Goal: Task Accomplishment & Management: Use online tool/utility

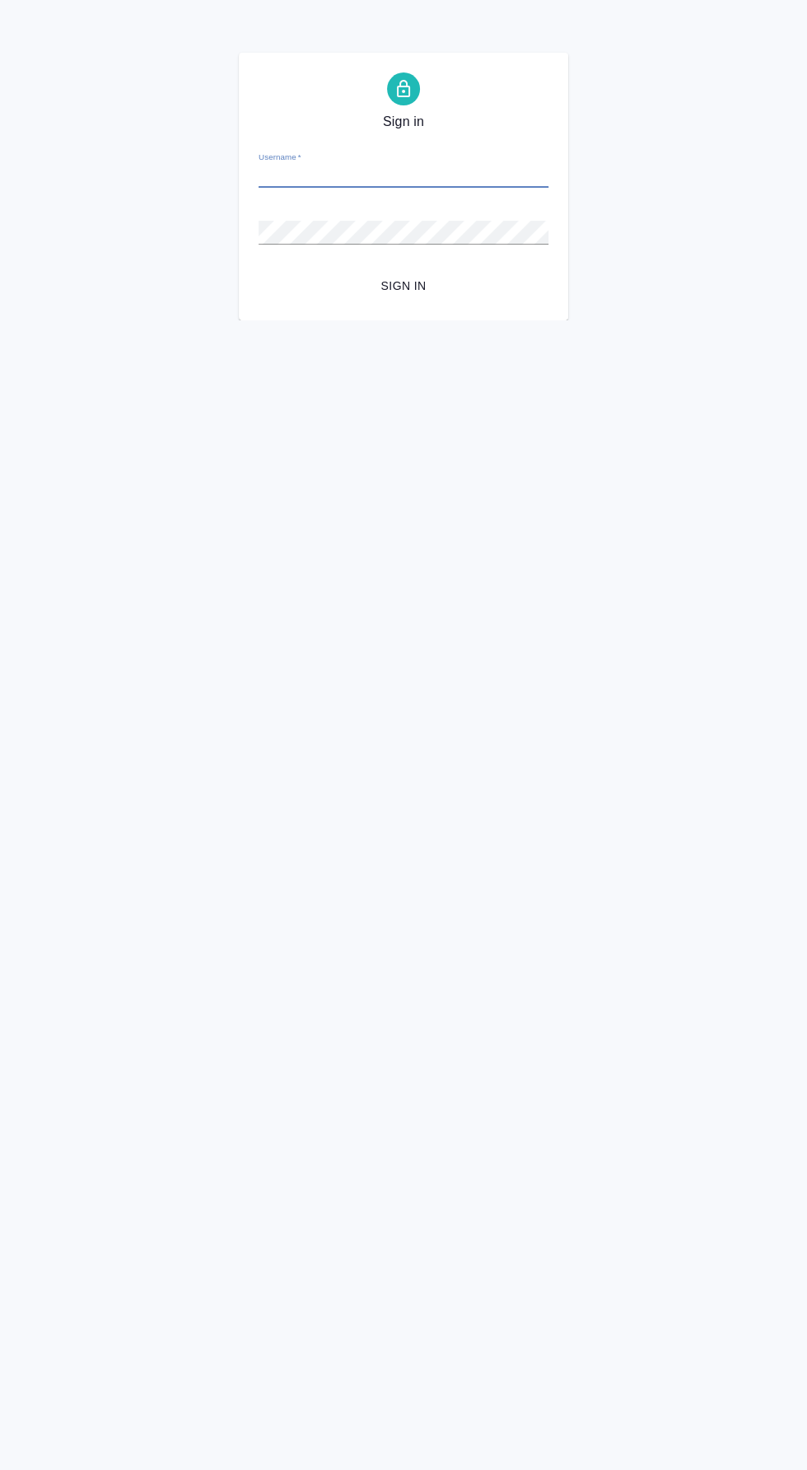
click at [474, 170] on input "Username   *" at bounding box center [404, 176] width 290 height 23
type input "[EMAIL_ADDRESS][DOMAIN_NAME]"
click at [259, 271] on button "Sign in" at bounding box center [404, 286] width 290 height 30
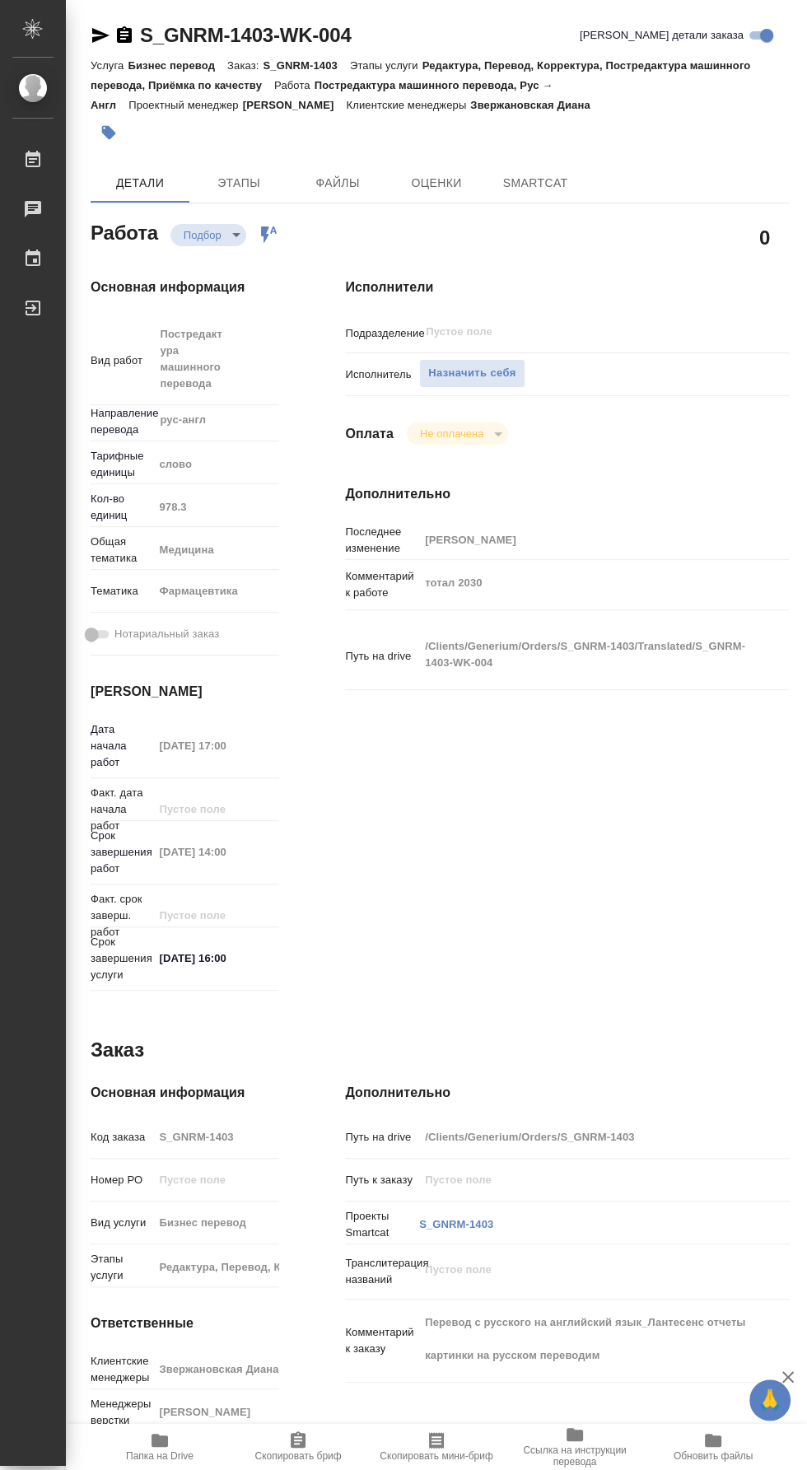
type textarea "x"
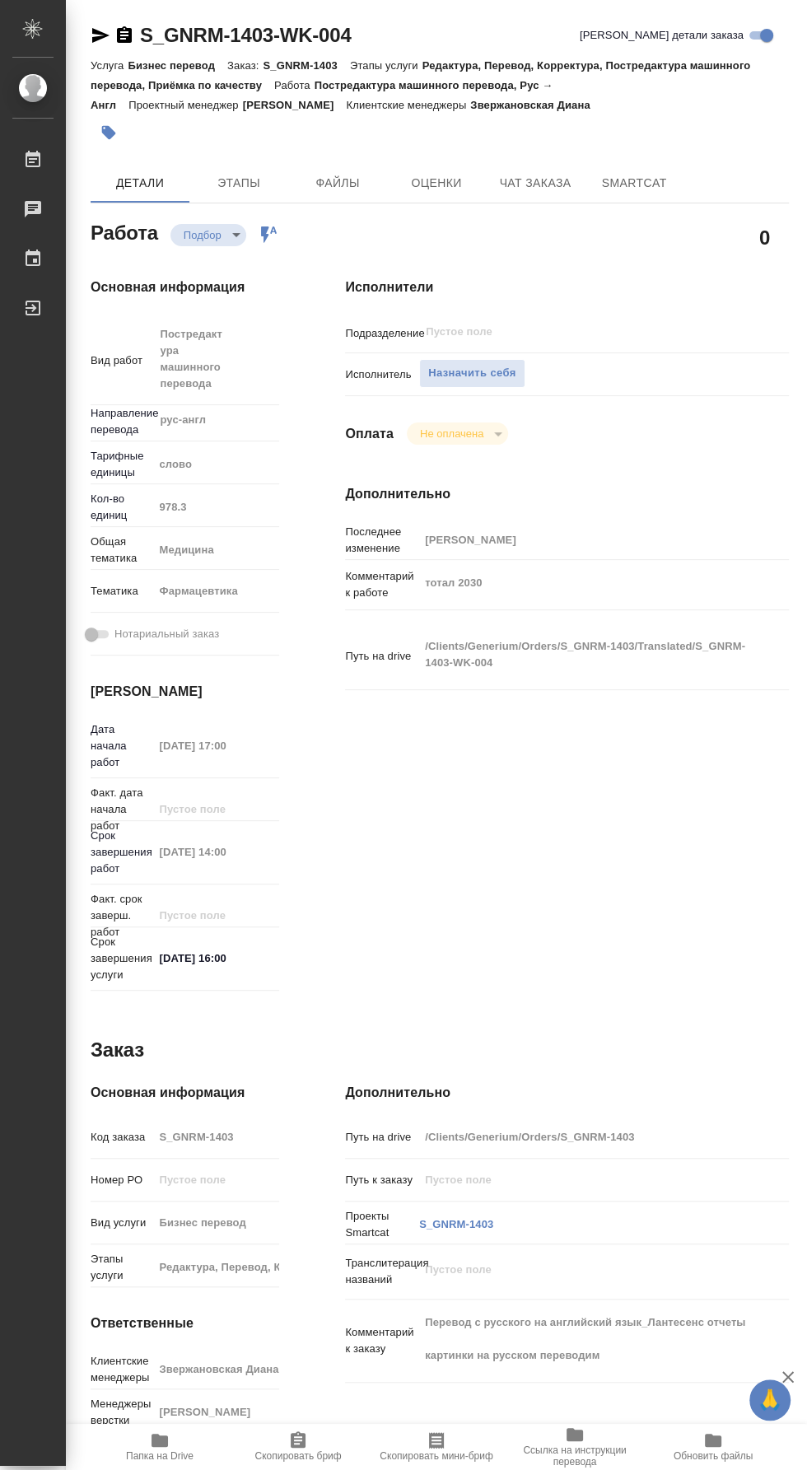
type textarea "x"
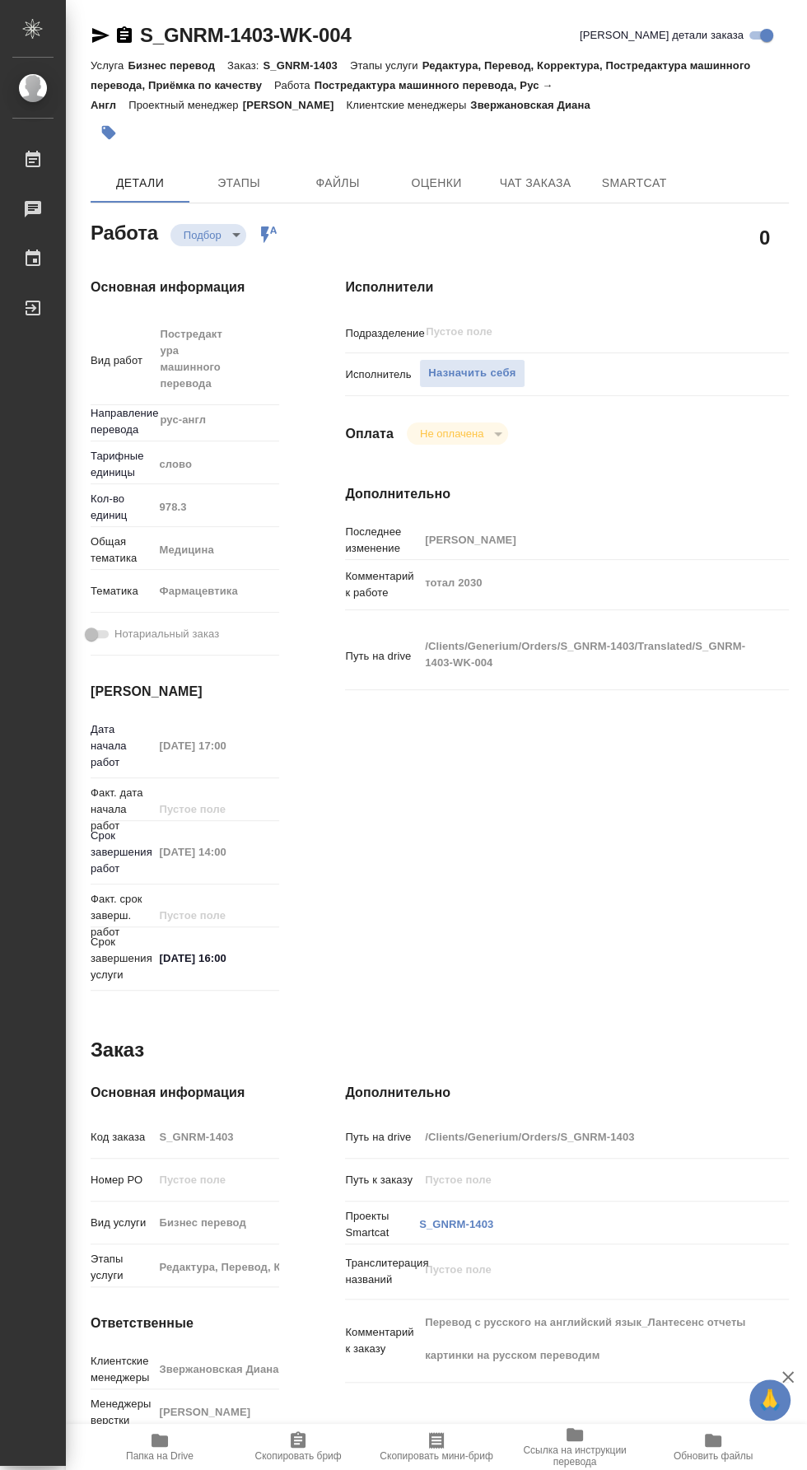
type textarea "x"
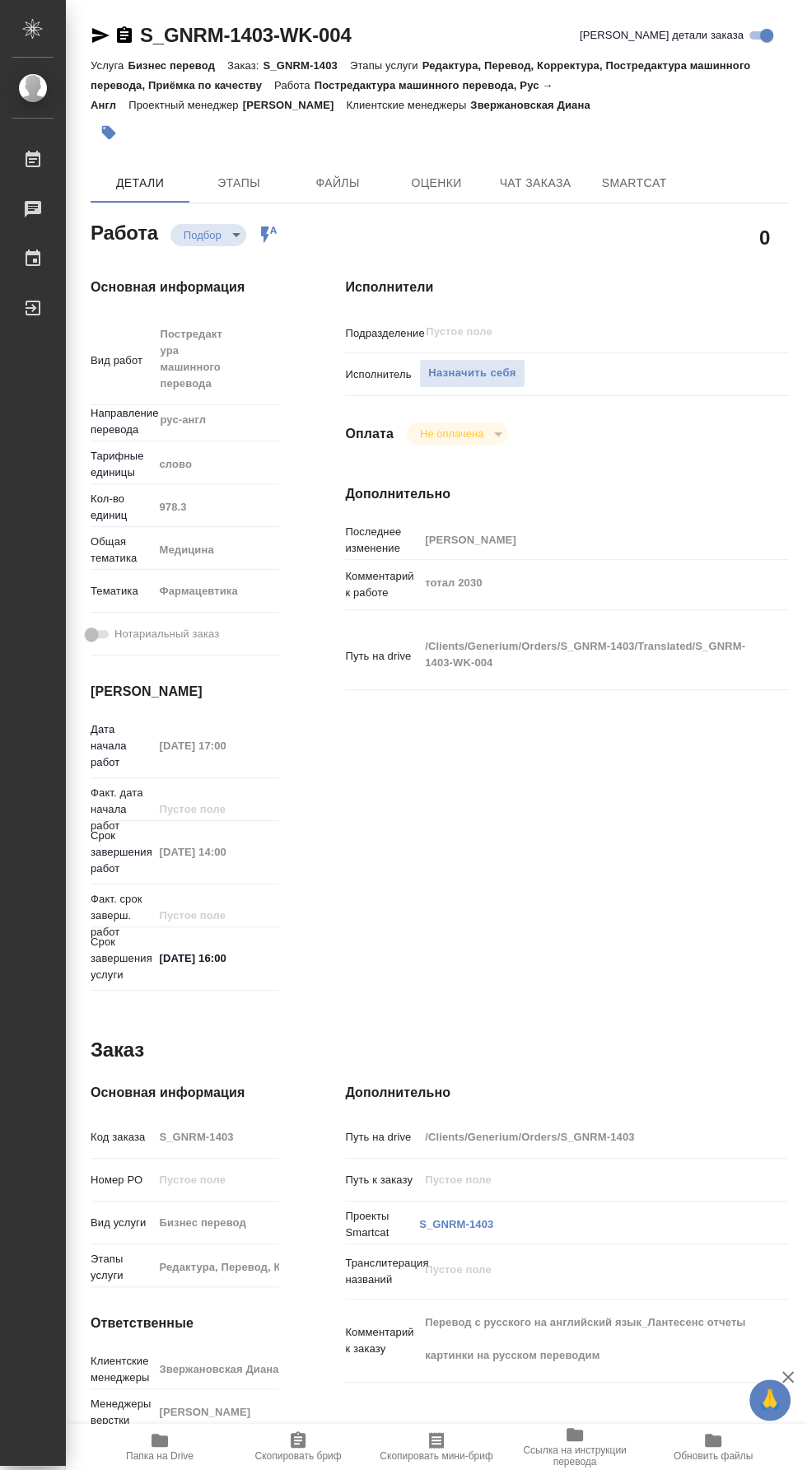
type textarea "x"
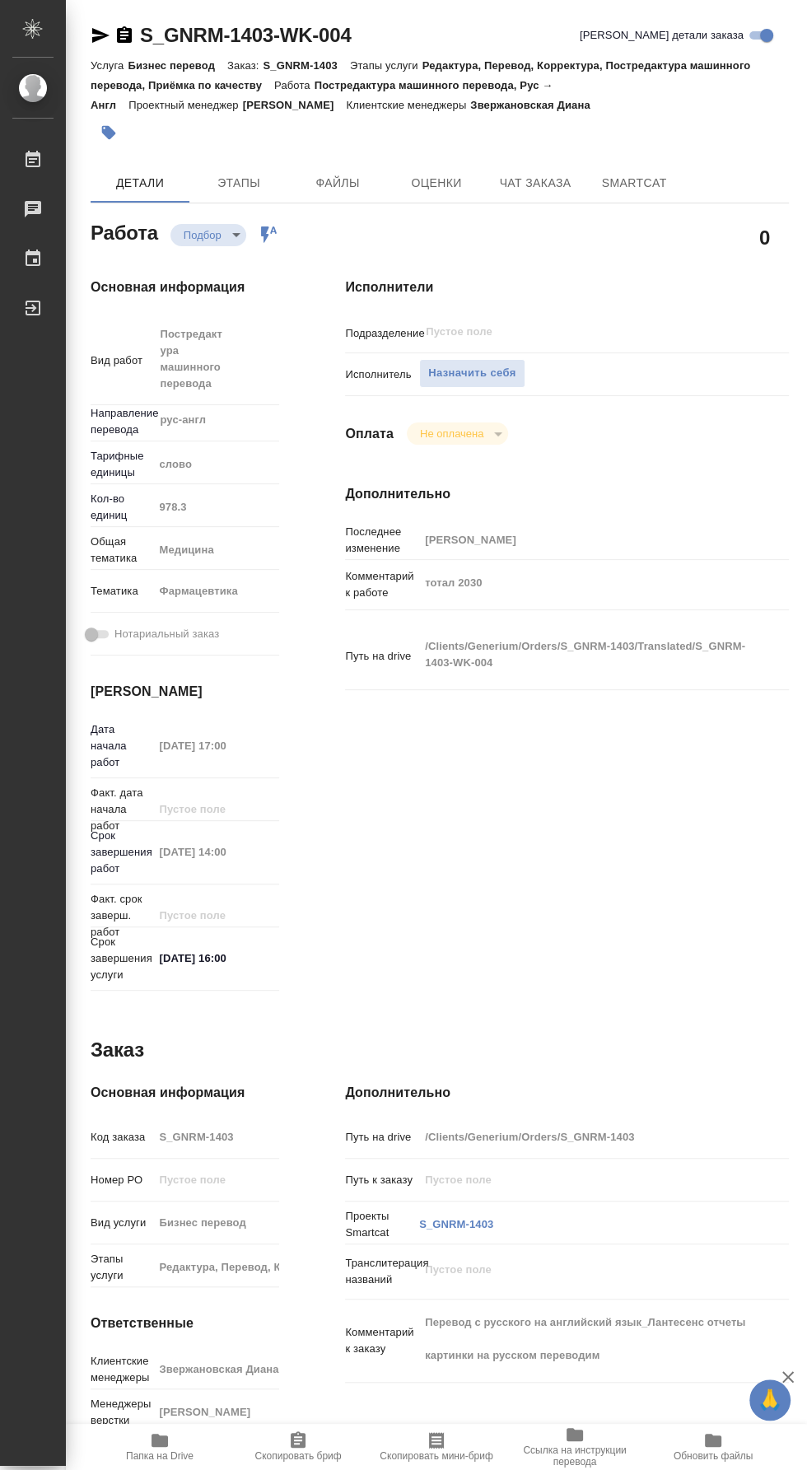
type textarea "x"
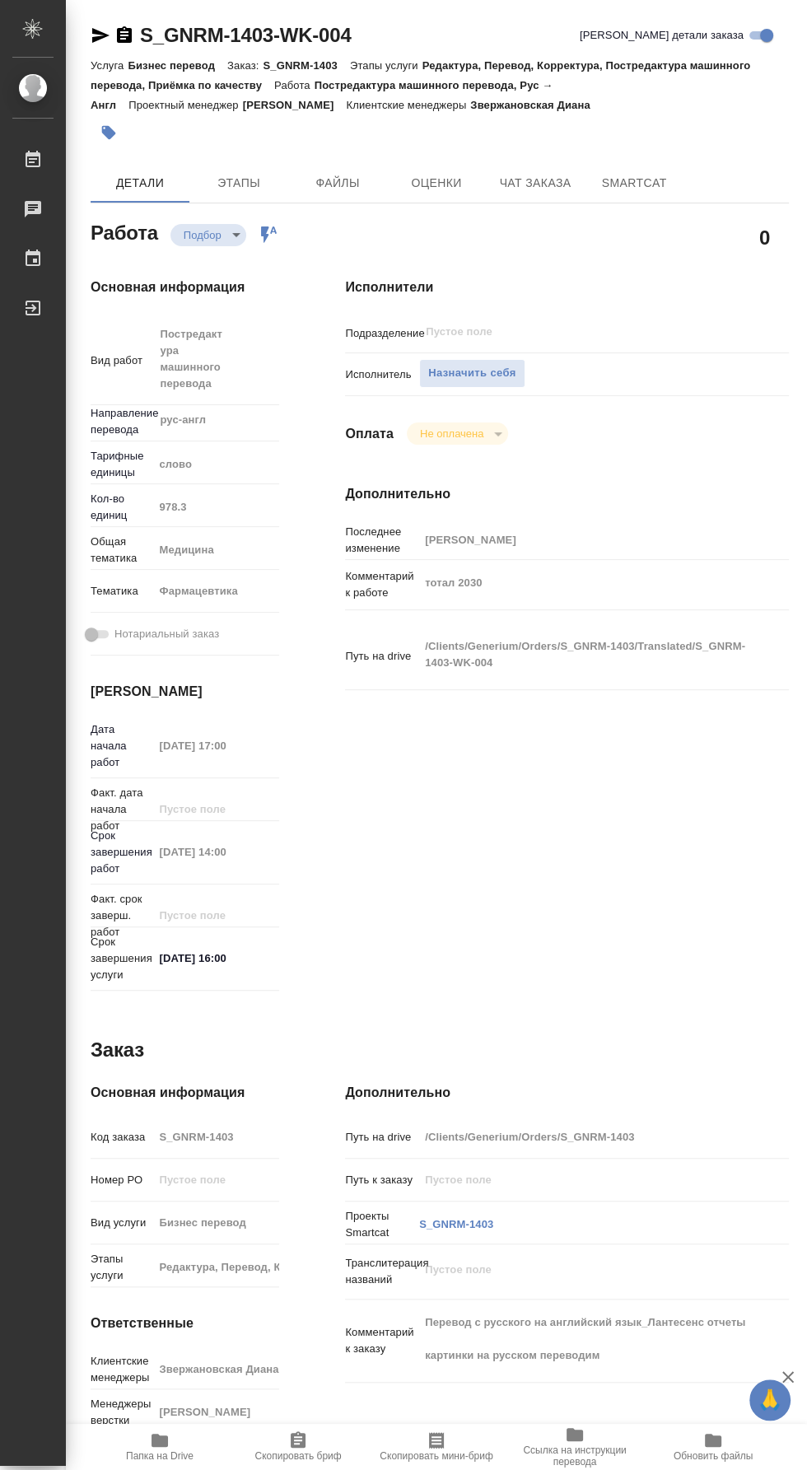
click at [166, 1462] on span "Папка на Drive" at bounding box center [160, 1456] width 68 height 12
